Goal: Task Accomplishment & Management: Use online tool/utility

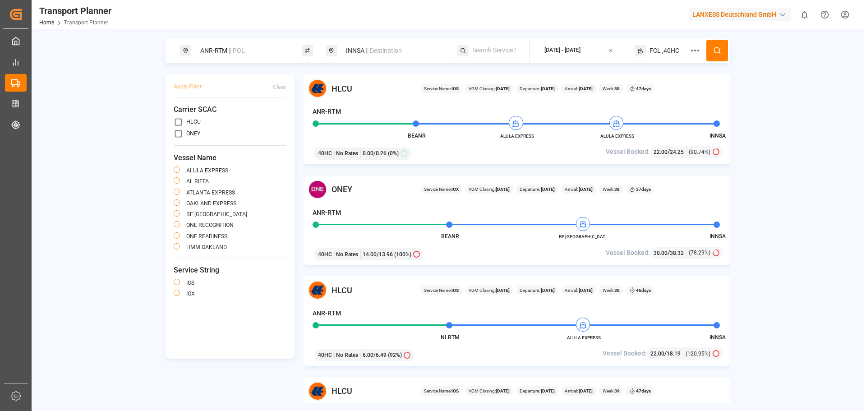
click at [369, 51] on span "|| Destination" at bounding box center [384, 50] width 36 height 7
click at [663, 49] on span ",40HC" at bounding box center [670, 50] width 17 height 9
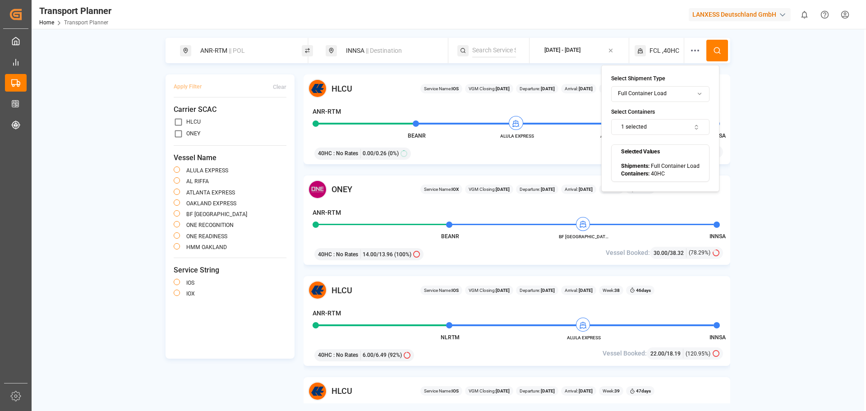
click at [649, 128] on button "1 selected" at bounding box center [660, 127] width 98 height 16
click at [629, 166] on button "Suggestions" at bounding box center [626, 163] width 6 height 6
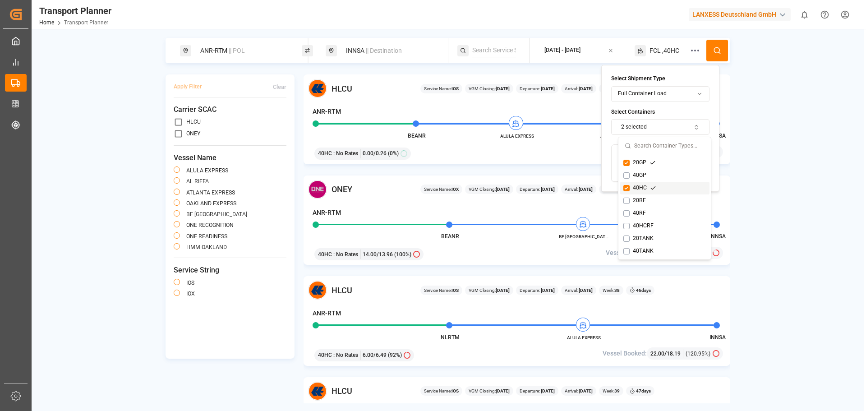
click at [626, 185] on button "Suggestions" at bounding box center [626, 188] width 6 height 6
click at [720, 56] on button at bounding box center [718, 51] width 22 height 22
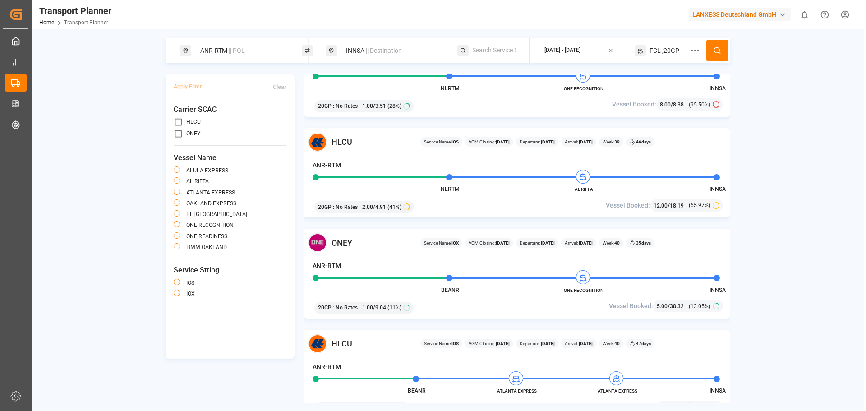
scroll to position [451, 0]
drag, startPoint x: 414, startPoint y: 56, endPoint x: 399, endPoint y: 58, distance: 14.5
click at [413, 56] on div "INNSA || Destination" at bounding box center [389, 50] width 97 height 17
drag, startPoint x: 355, startPoint y: 111, endPoint x: 336, endPoint y: 112, distance: 19.0
click at [336, 112] on div "Search Destination and POD INNSA" at bounding box center [389, 100] width 126 height 79
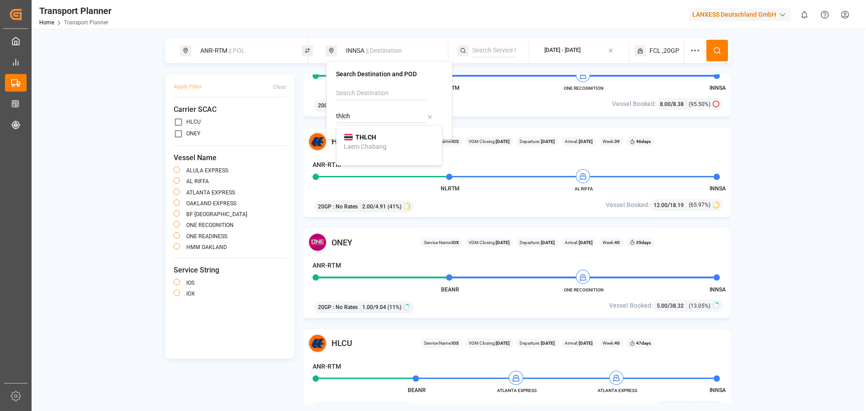
drag, startPoint x: 379, startPoint y: 139, endPoint x: 408, endPoint y: 125, distance: 32.1
click at [380, 139] on div "THLCH Laem Chabang" at bounding box center [389, 142] width 91 height 19
type input "THLCH"
click at [677, 49] on span ",20GP" at bounding box center [670, 50] width 17 height 9
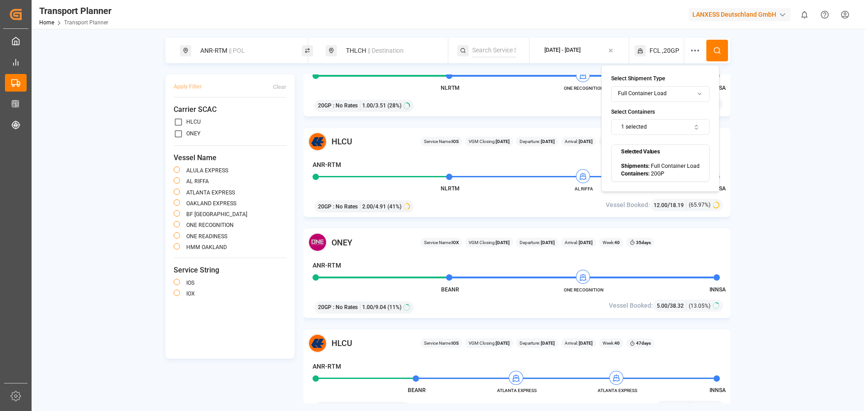
click at [661, 122] on button "1 selected" at bounding box center [660, 127] width 98 height 16
click at [640, 159] on div "20GP" at bounding box center [639, 163] width 32 height 8
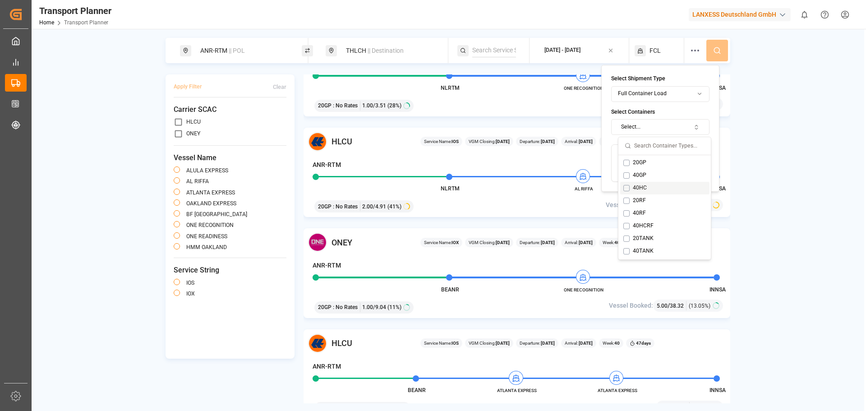
click at [637, 187] on div "40HC" at bounding box center [639, 188] width 33 height 8
click at [711, 49] on button at bounding box center [718, 51] width 22 height 22
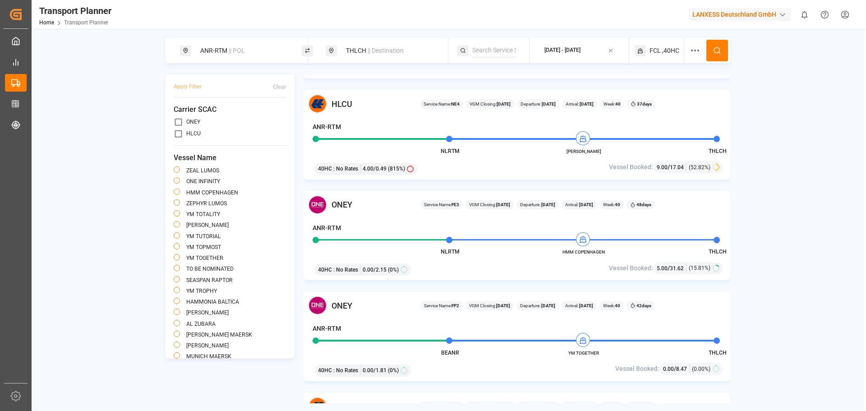
scroll to position [812, 0]
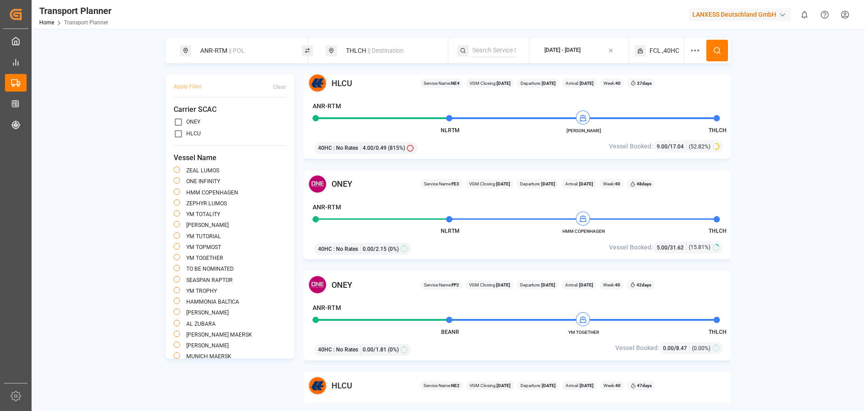
click at [739, 197] on div "ANR-RTM || POL THLCH || Destination [DATE] - [DATE] FCL ,40HC Apply Filter Clea…" at bounding box center [448, 220] width 833 height 365
